Goal: Check status

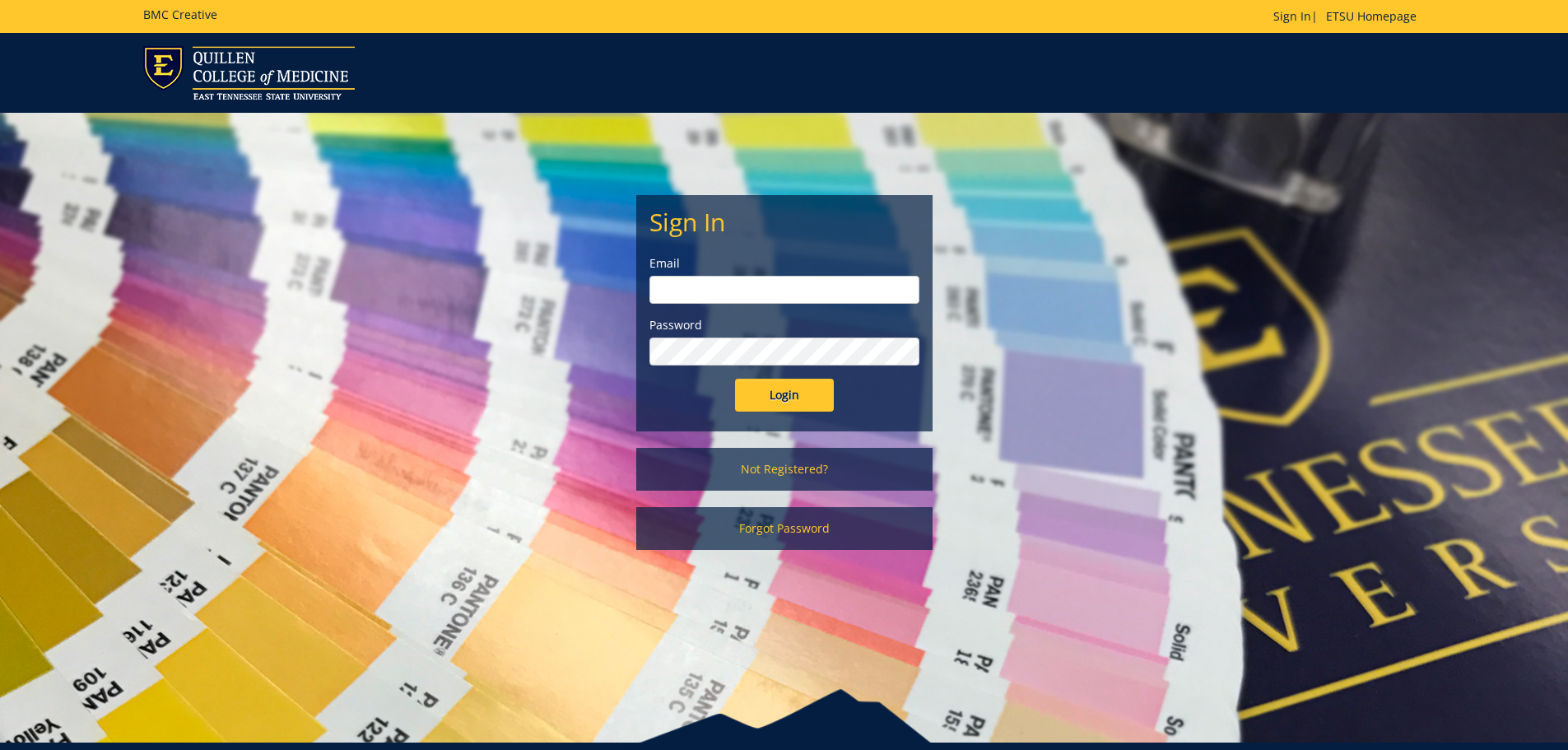
type input "[PERSON_NAME][EMAIL_ADDRESS][DOMAIN_NAME]"
click at [764, 406] on input "Login" at bounding box center [784, 395] width 98 height 33
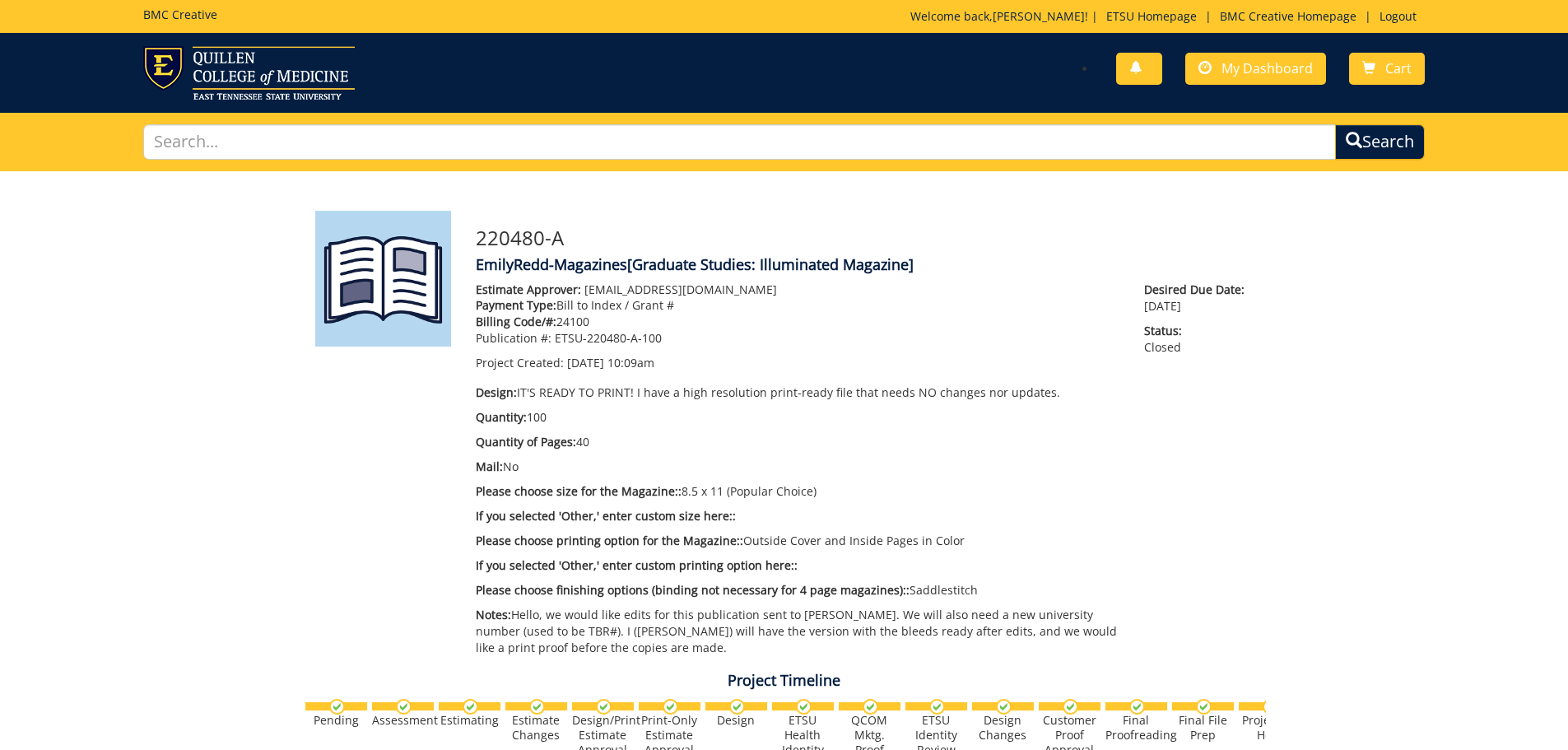
scroll to position [2007, 0]
click at [1261, 62] on span "My Dashboard" at bounding box center [1267, 68] width 92 height 18
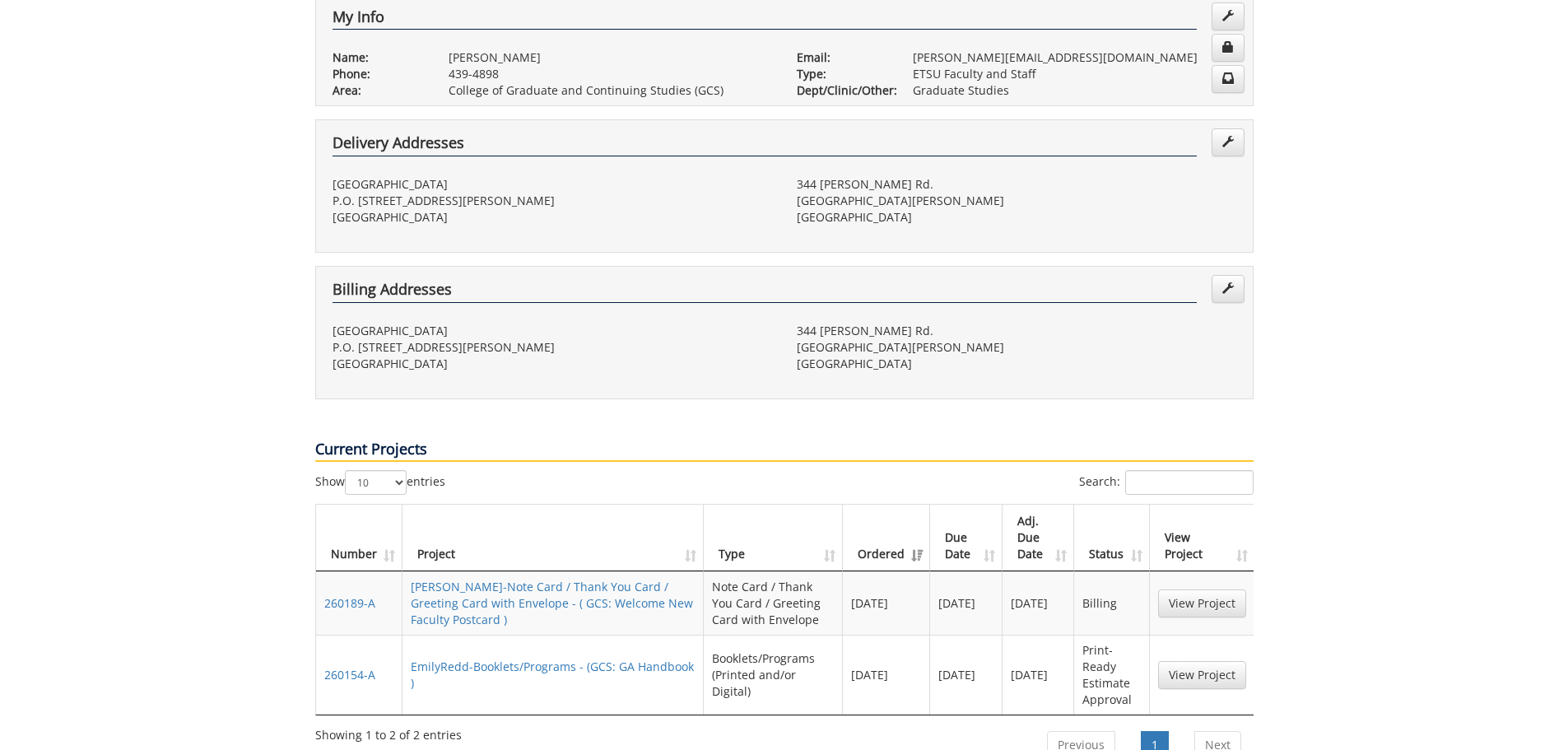
scroll to position [494, 0]
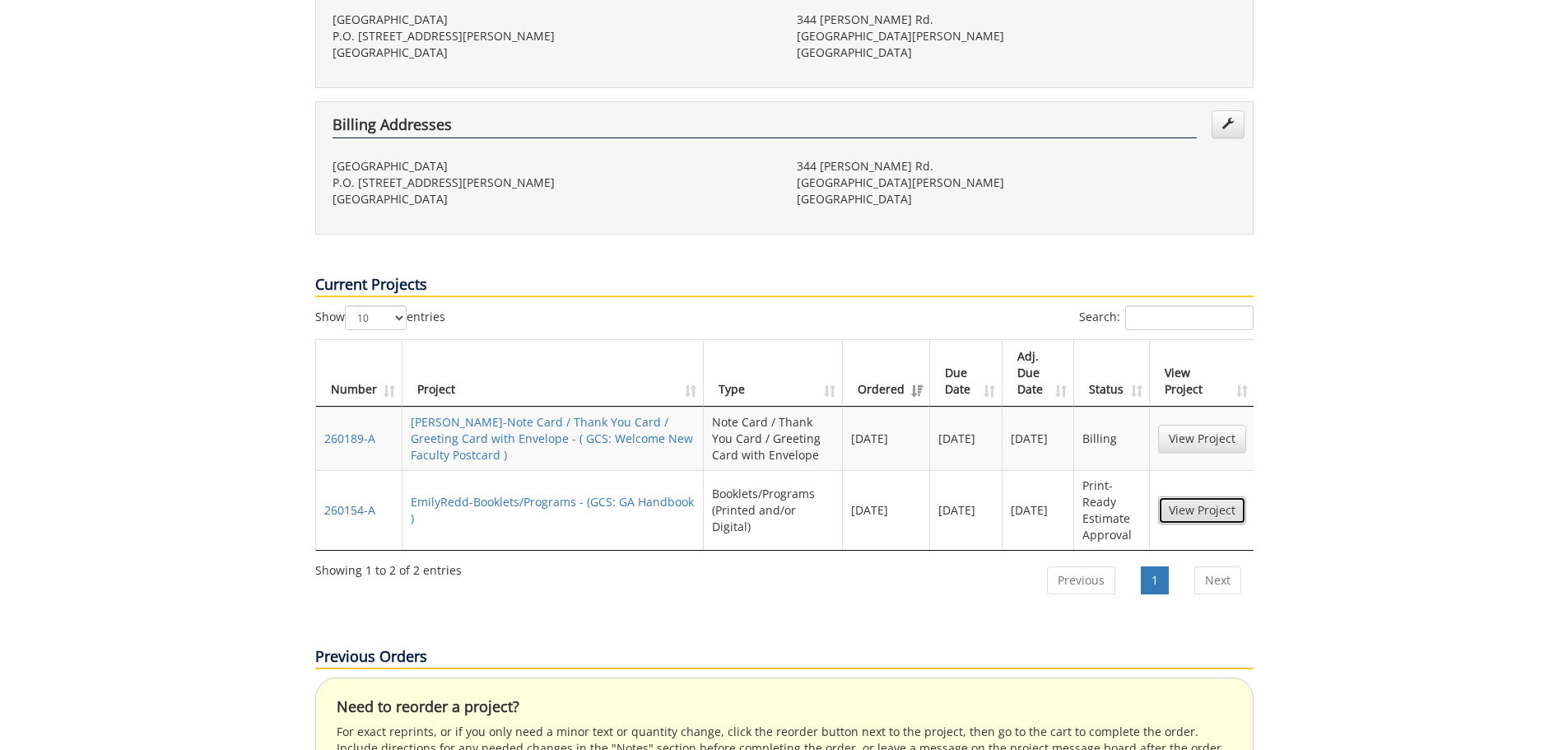
click at [1193, 497] on link "View Project" at bounding box center [1202, 511] width 88 height 28
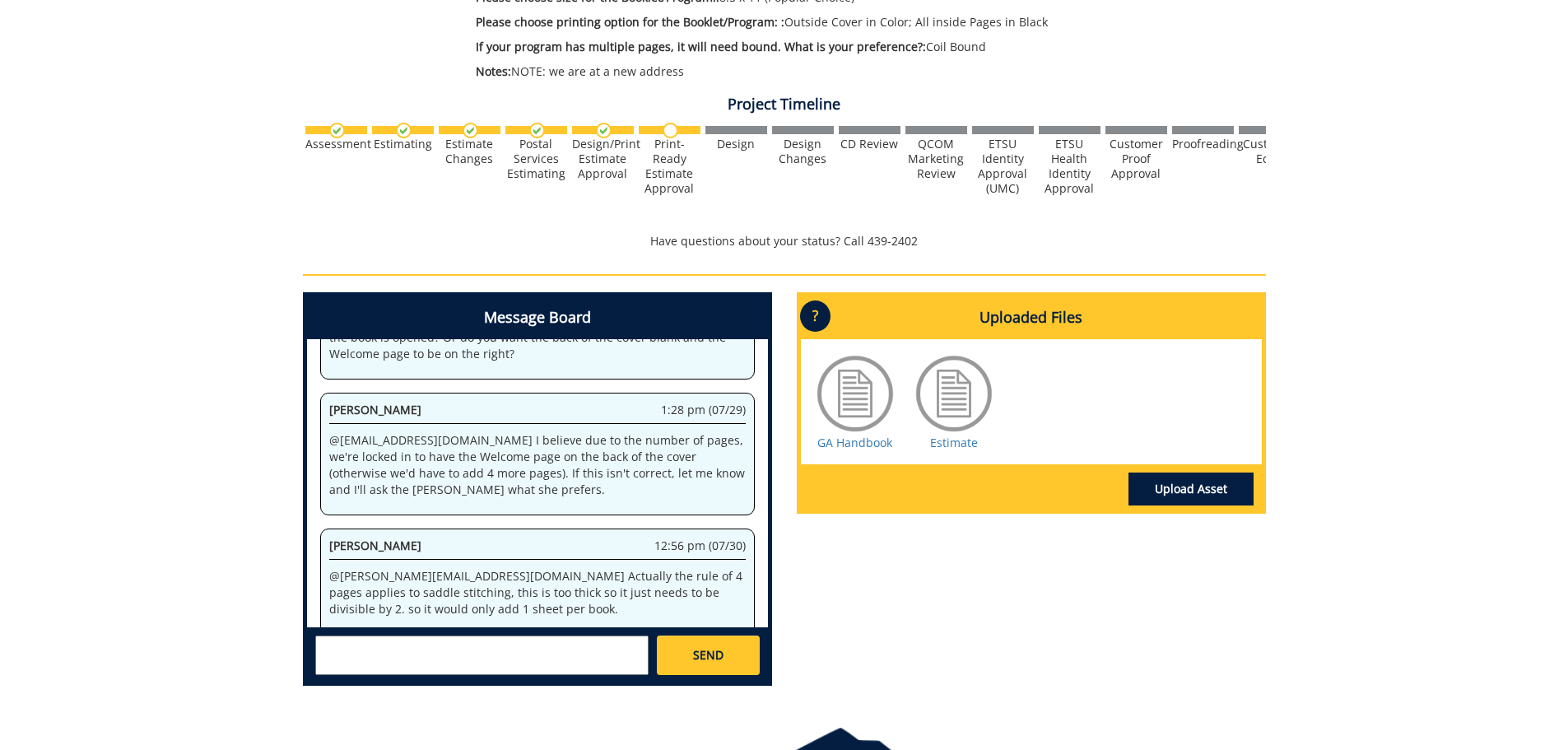
scroll to position [11125, 0]
